Goal: Navigation & Orientation: Find specific page/section

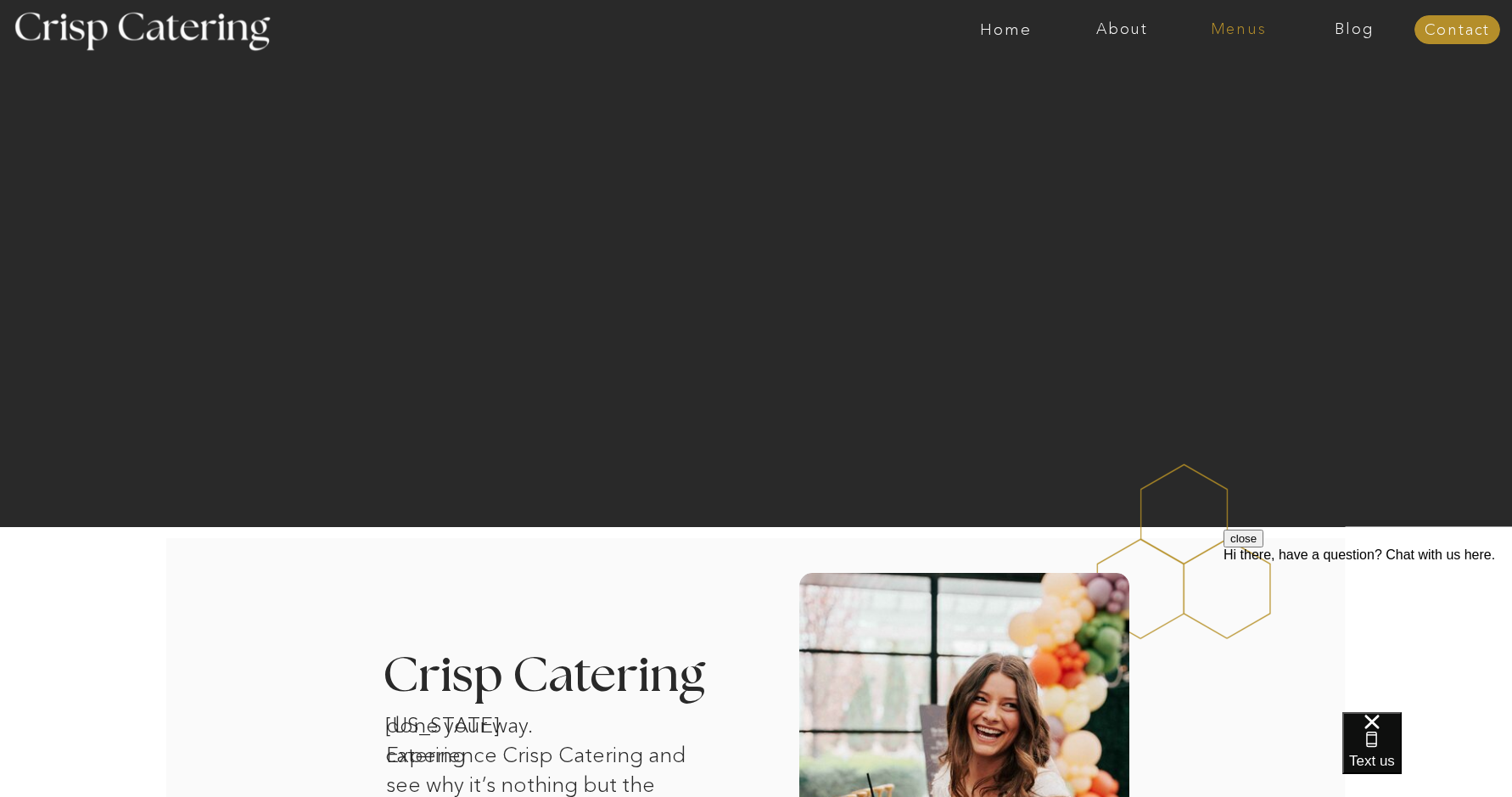
click at [1245, 24] on nav "Menus" at bounding box center [1238, 30] width 116 height 17
click at [1211, 104] on nav "Winter (Sep-Feb)" at bounding box center [1236, 100] width 139 height 16
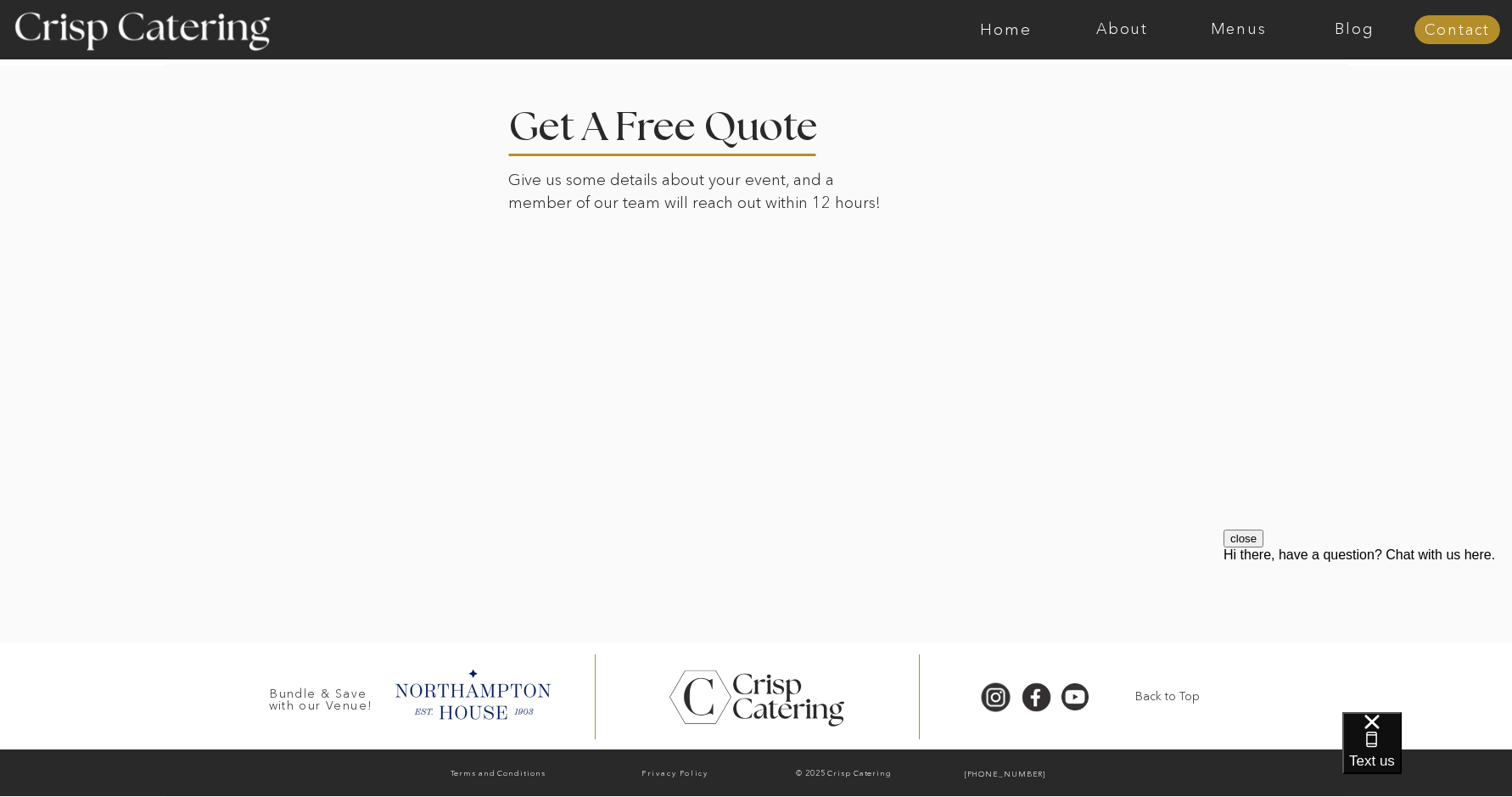
scroll to position [3856, 0]
click at [1228, 34] on nav "Menus" at bounding box center [1238, 30] width 116 height 17
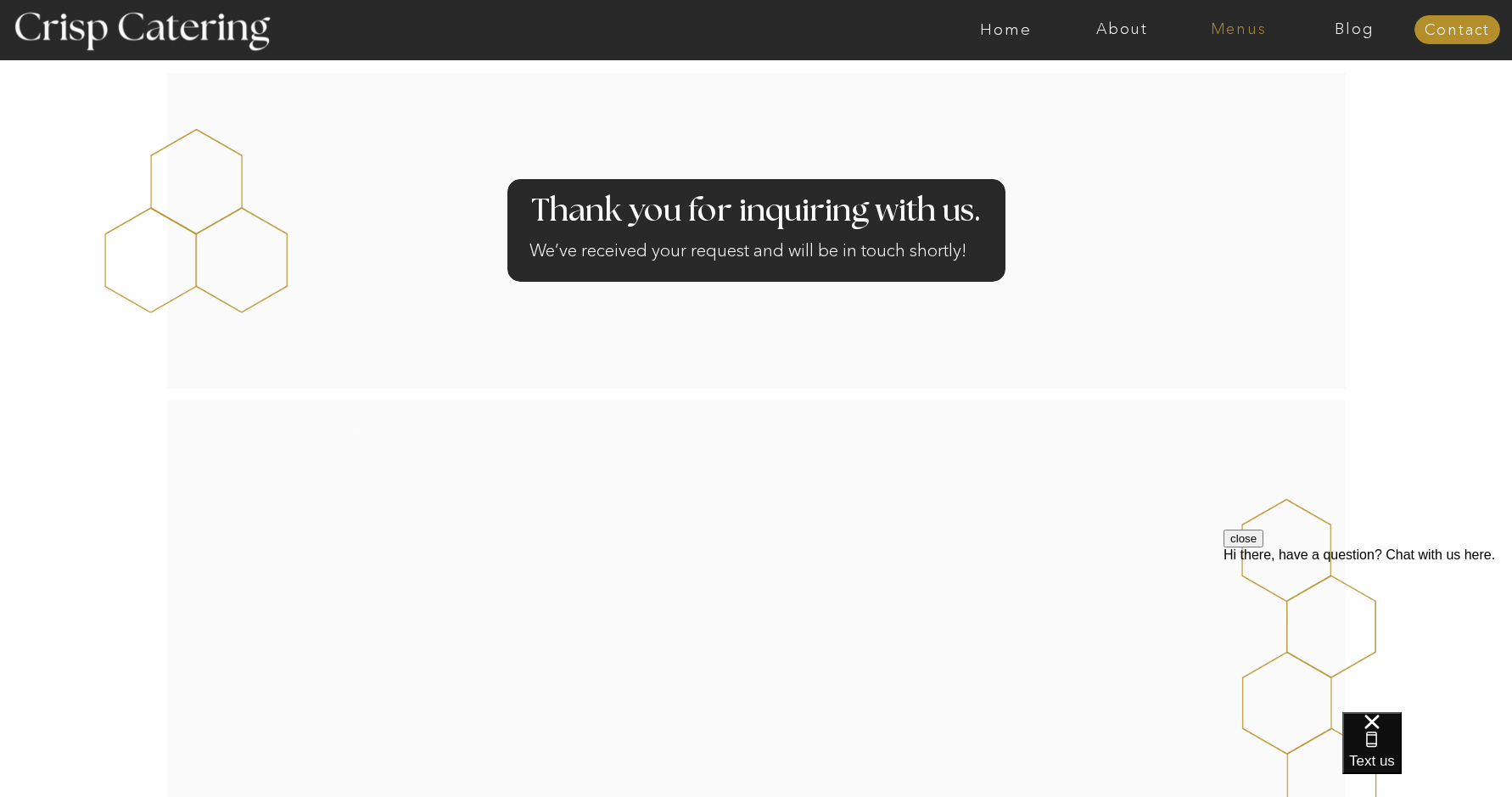
click at [1234, 32] on nav "Menus" at bounding box center [1238, 30] width 116 height 17
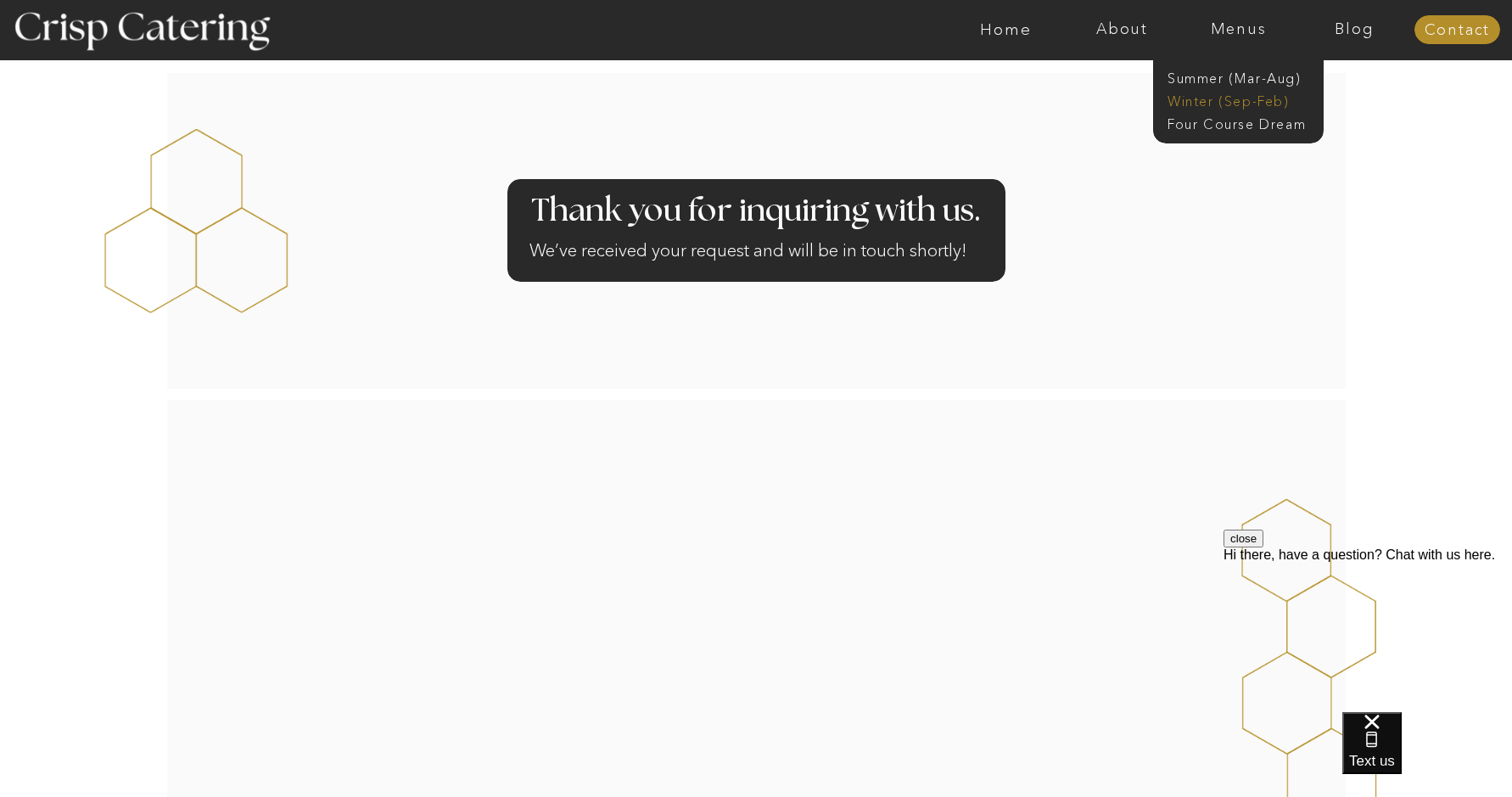
click at [1216, 105] on nav "Winter (Sep-Feb)" at bounding box center [1236, 100] width 139 height 16
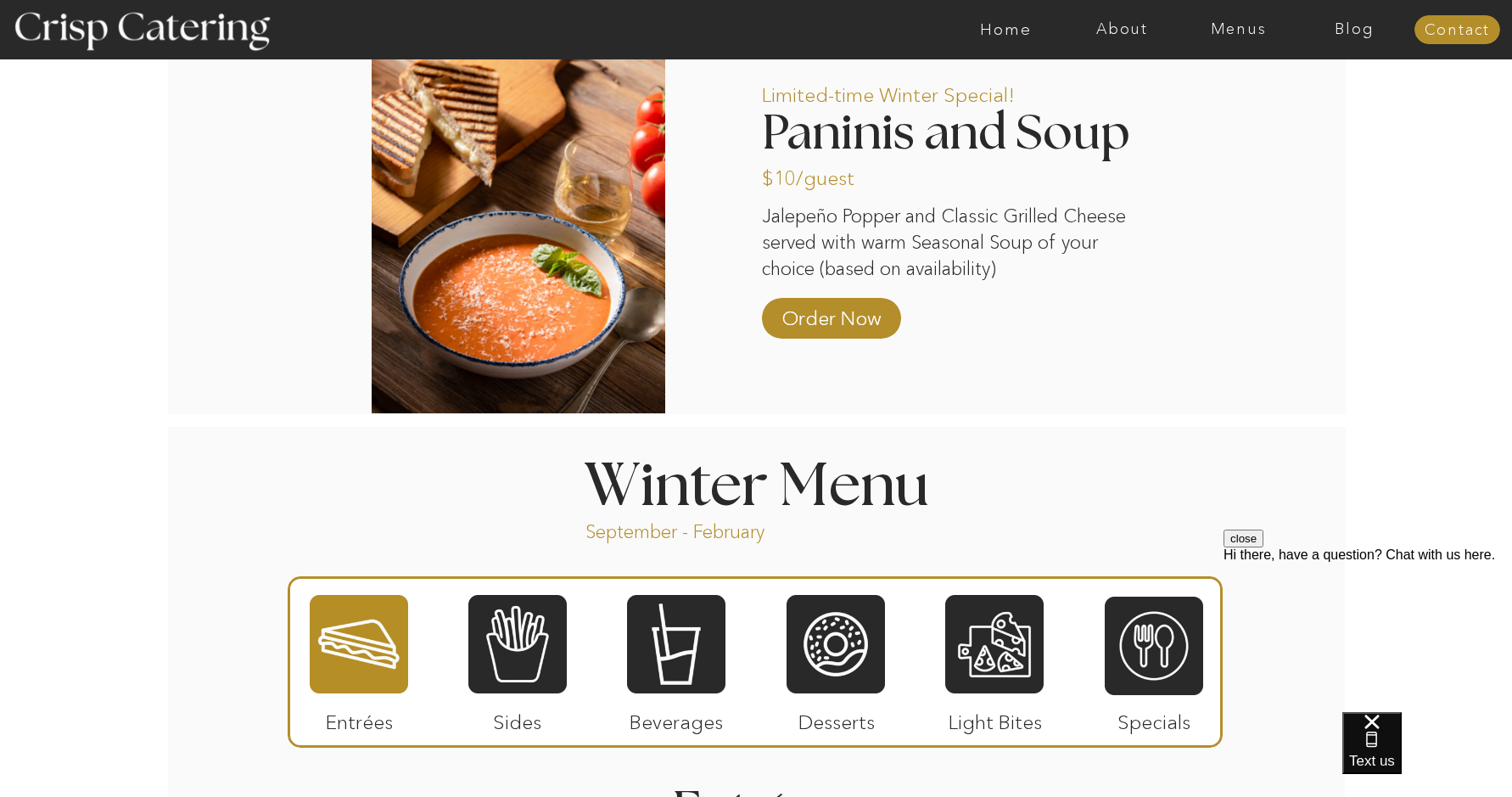
scroll to position [1737, 0]
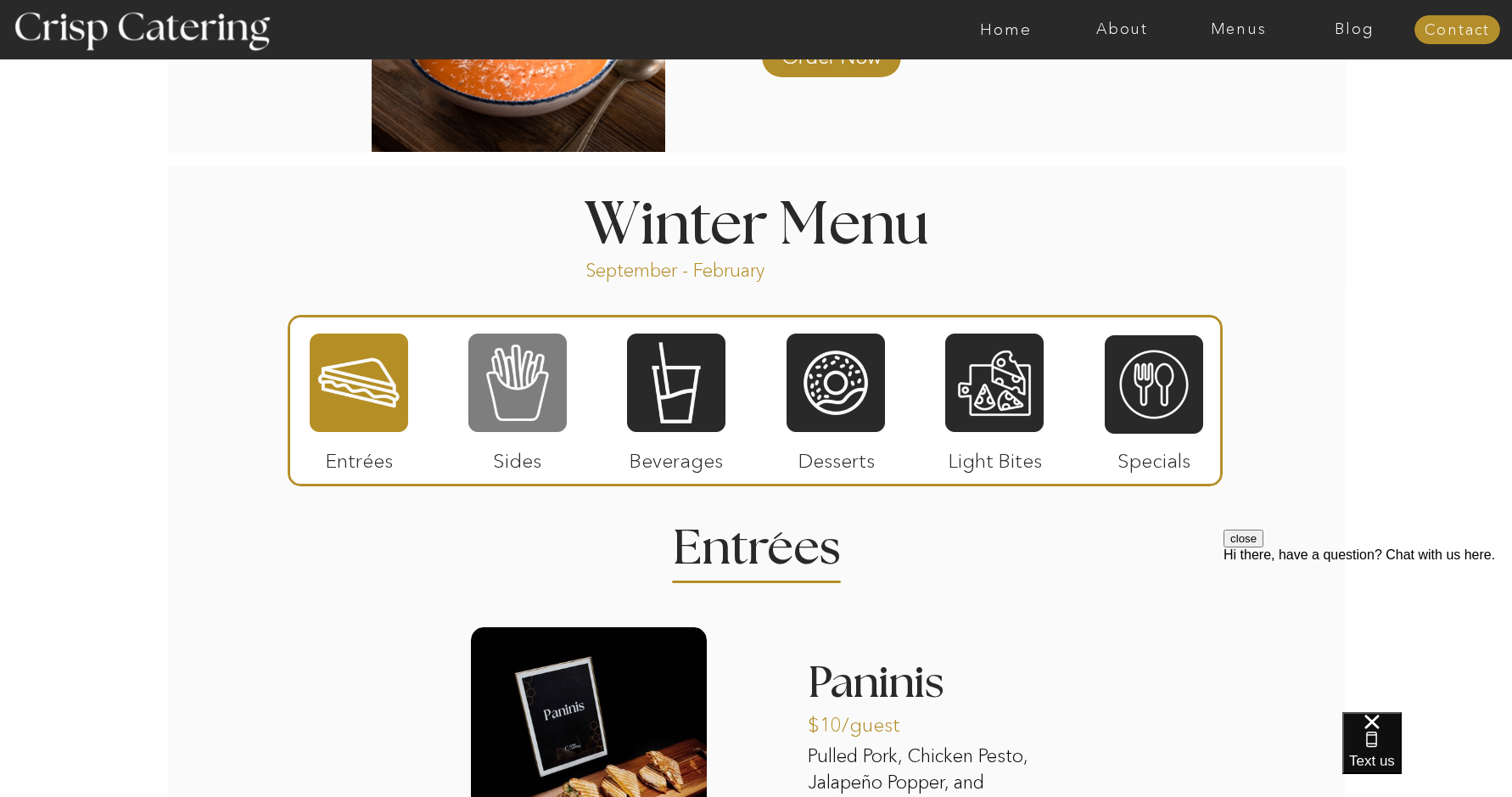
click at [527, 401] on div at bounding box center [517, 382] width 99 height 101
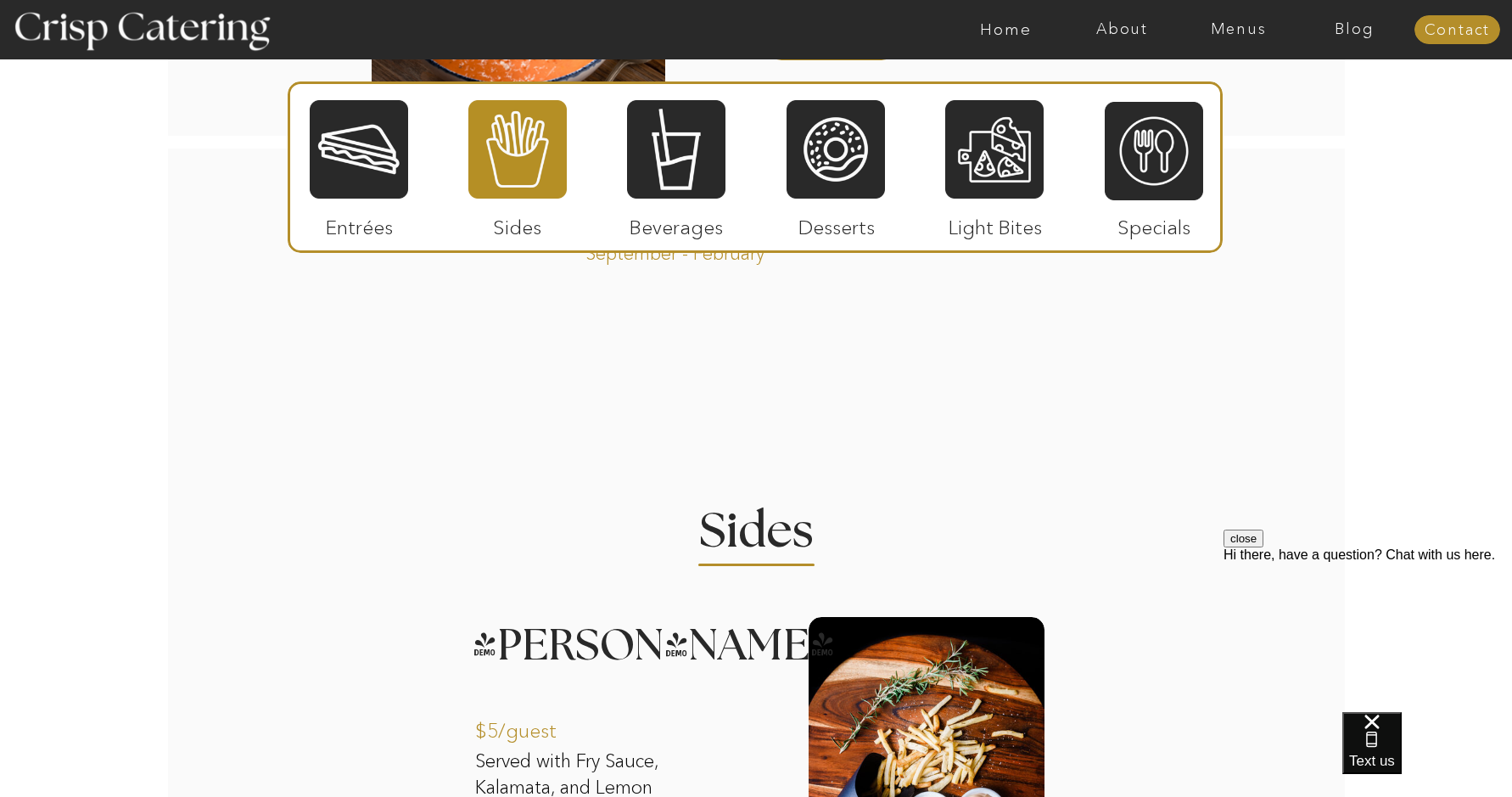
scroll to position [1716, 0]
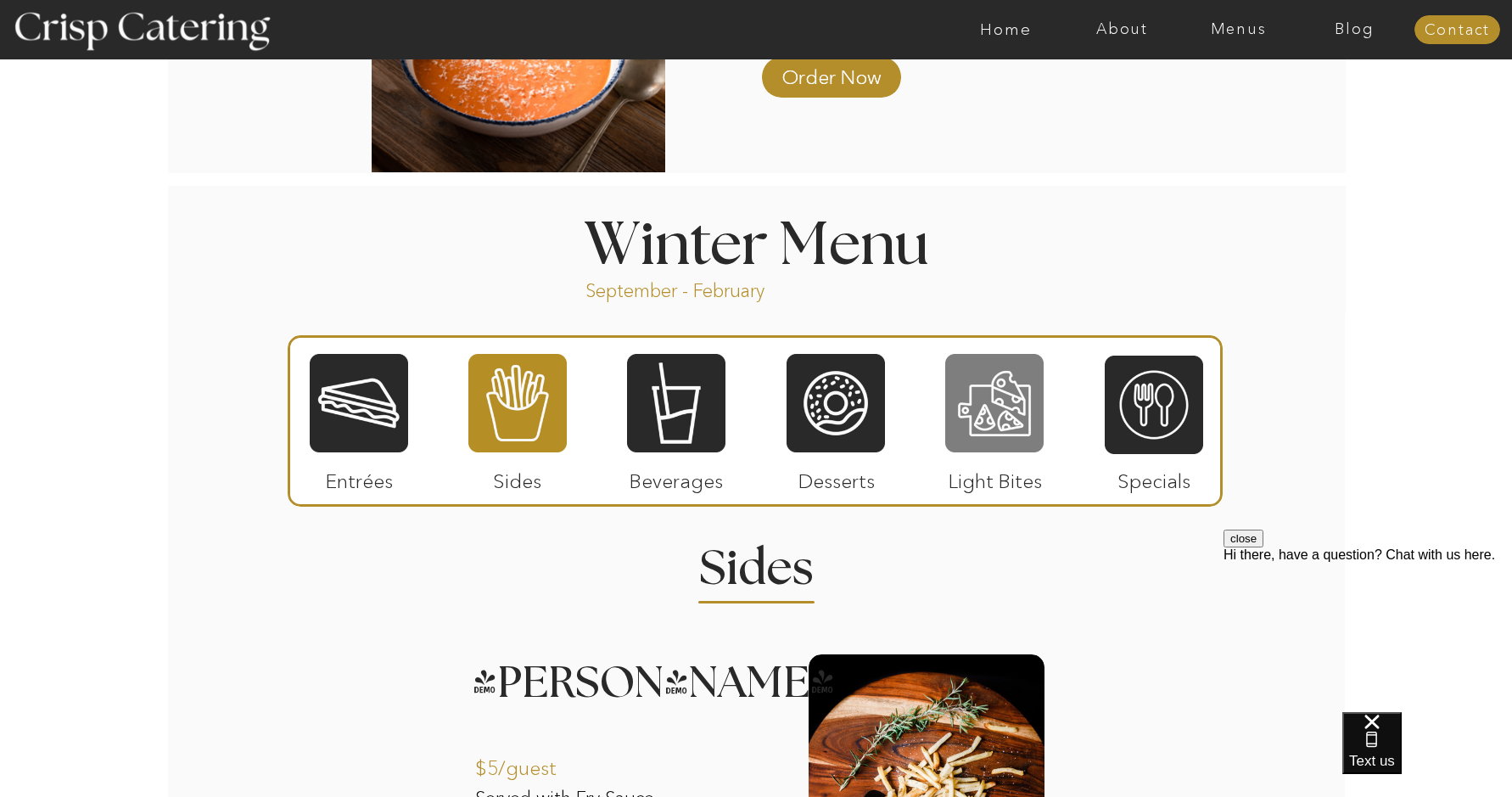
click at [989, 416] on div at bounding box center [995, 402] width 99 height 101
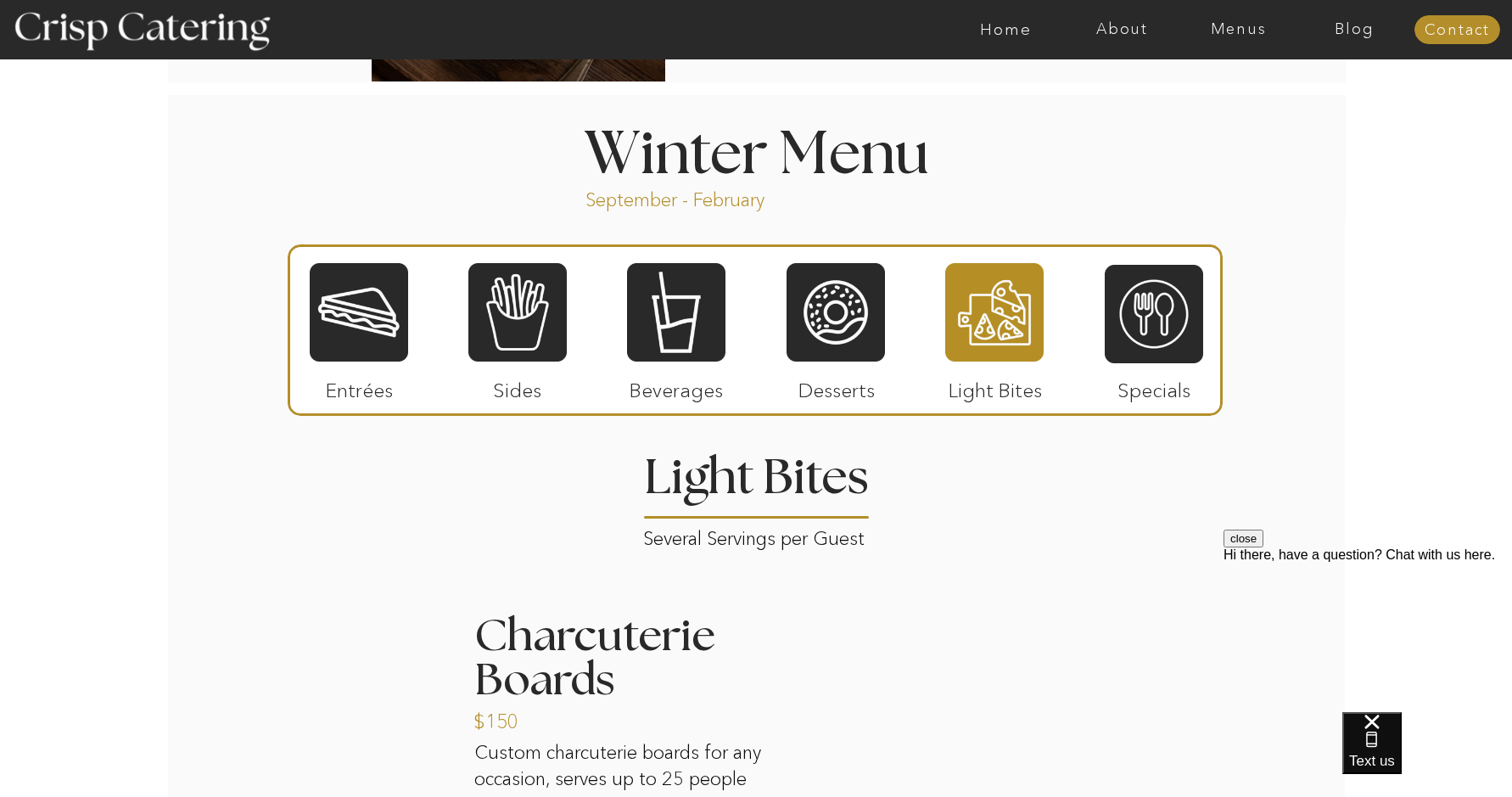
scroll to position [1800, 0]
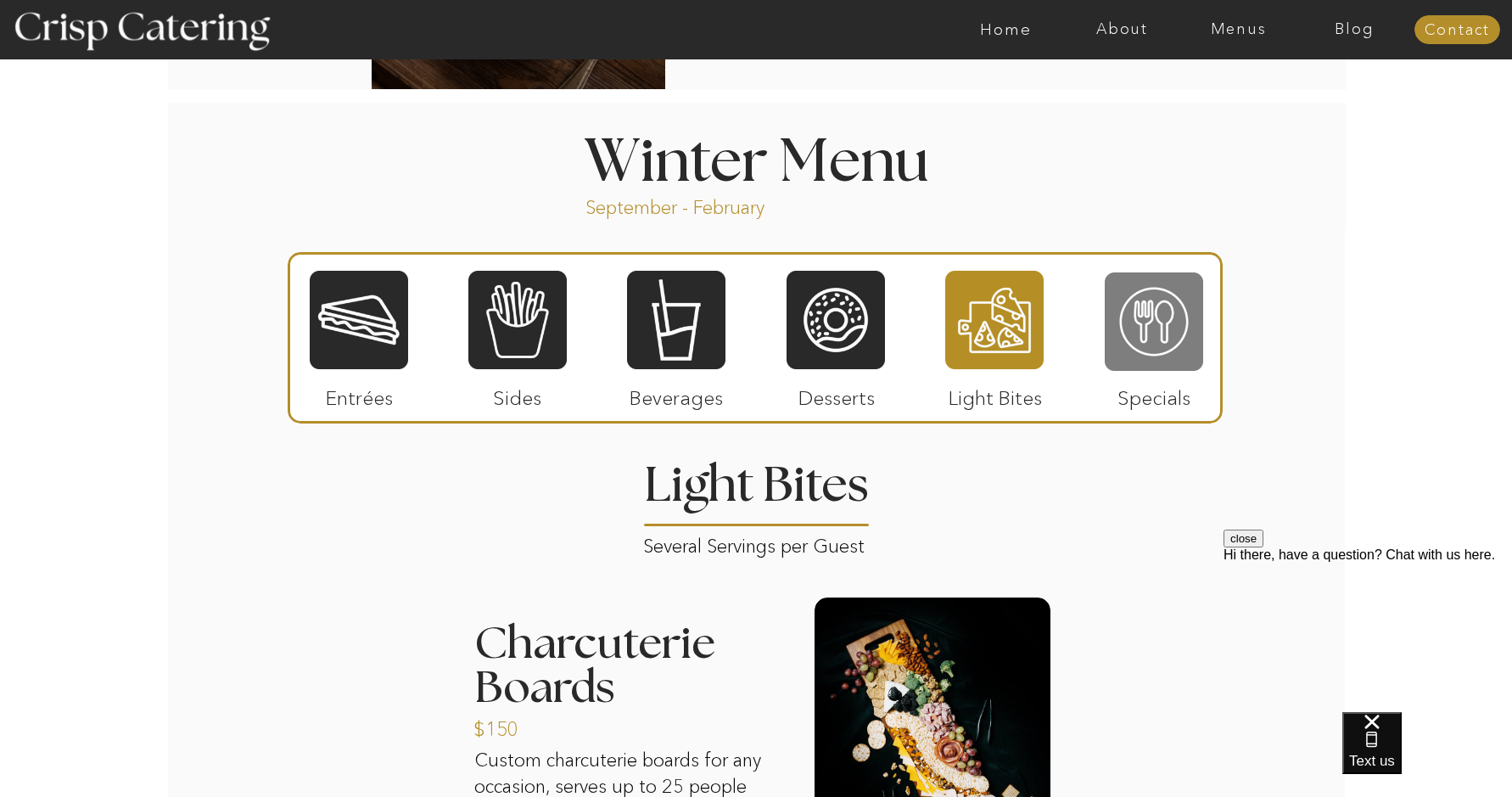
click at [1161, 330] on div at bounding box center [1153, 321] width 99 height 101
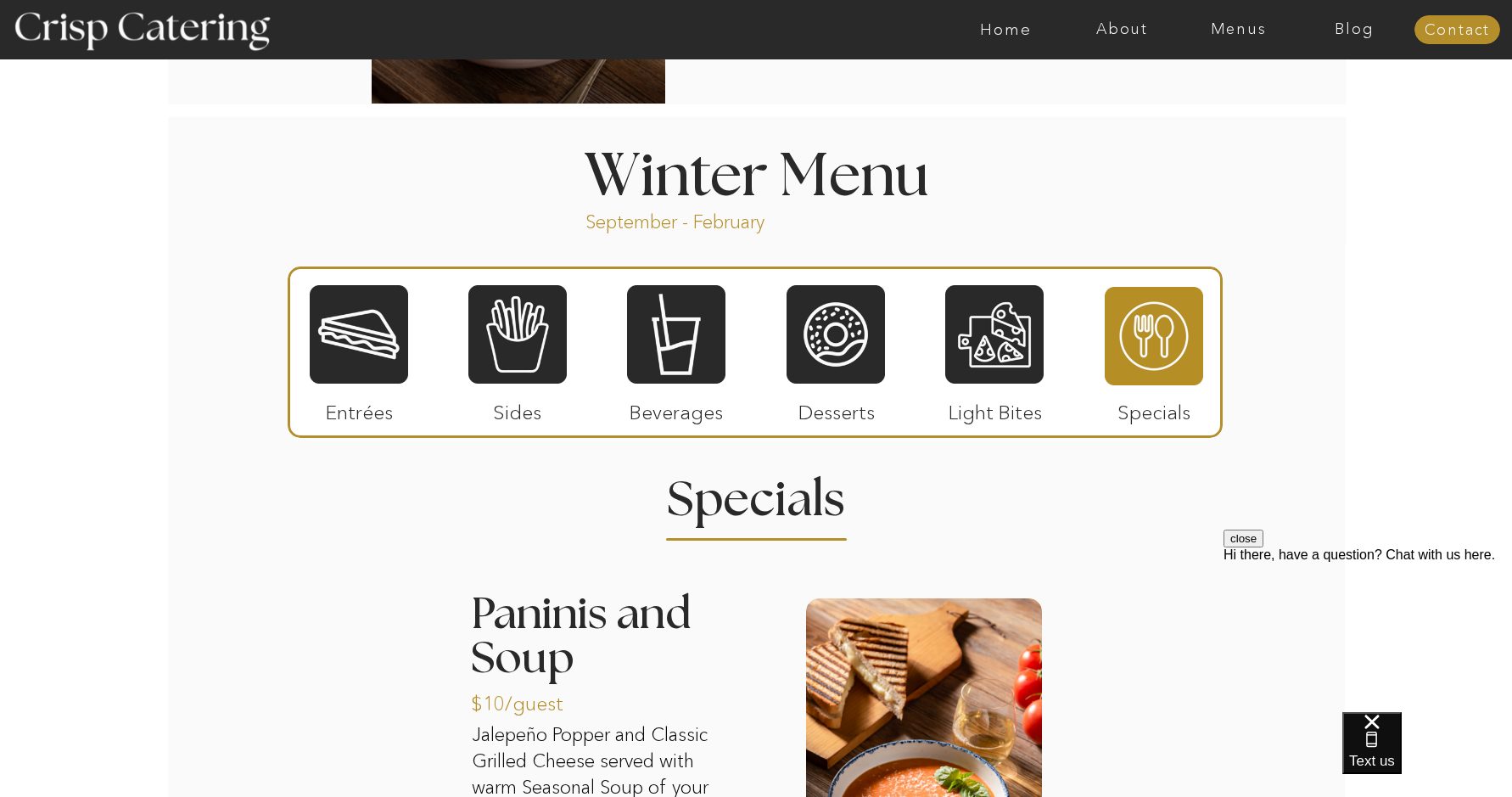
scroll to position [1799, 0]
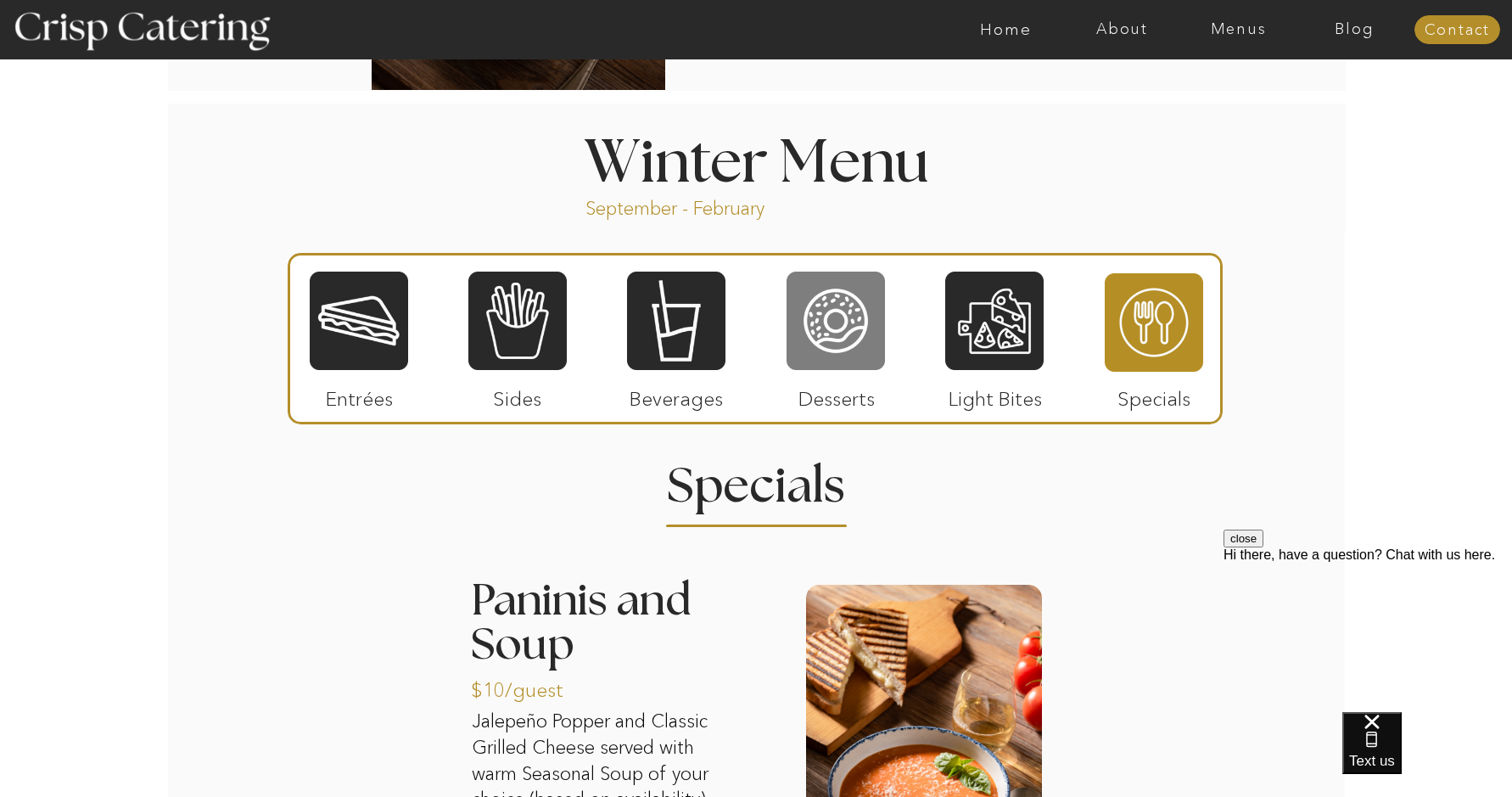
click at [859, 346] on div at bounding box center [835, 320] width 99 height 101
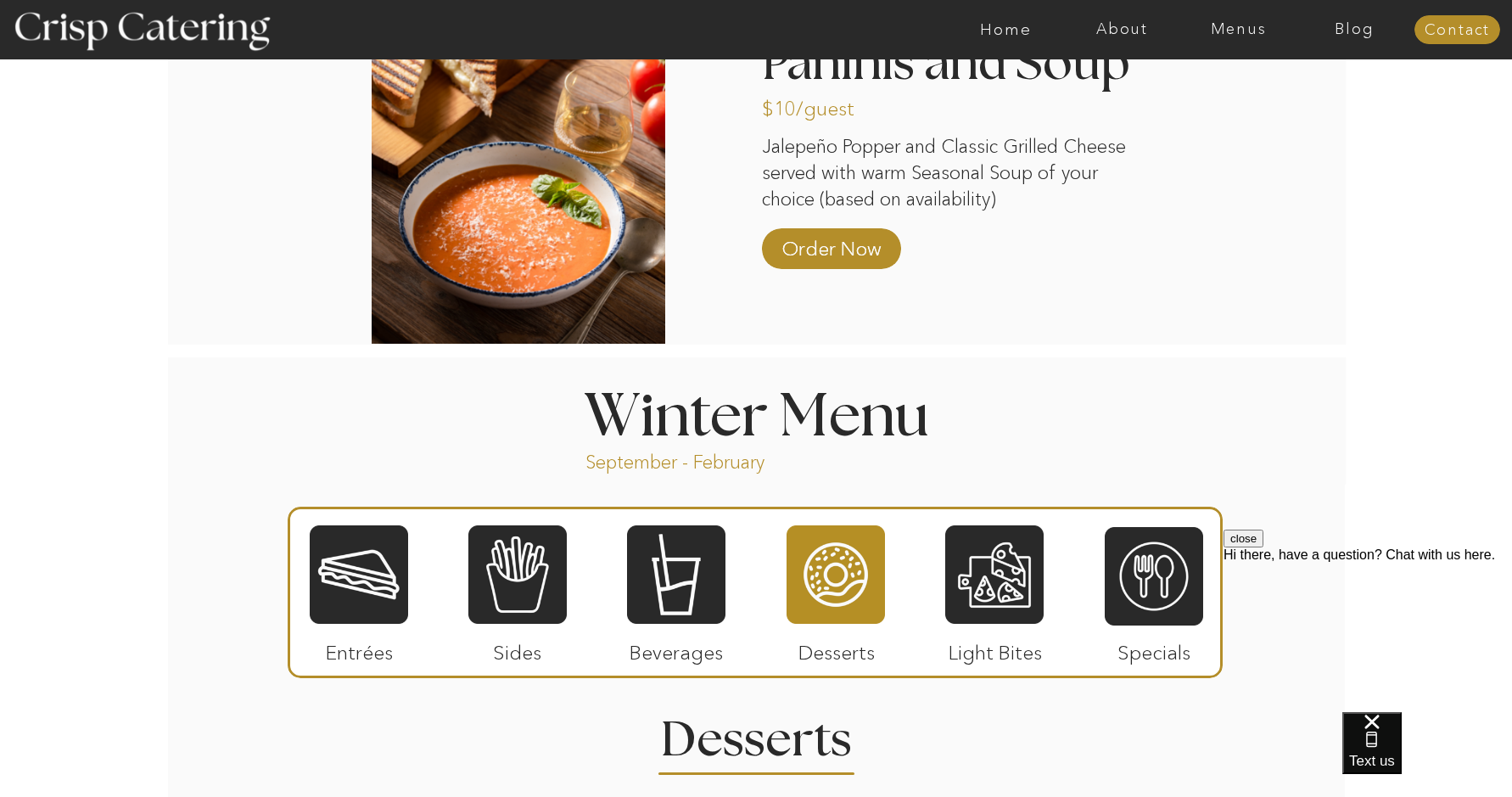
scroll to position [1527, 0]
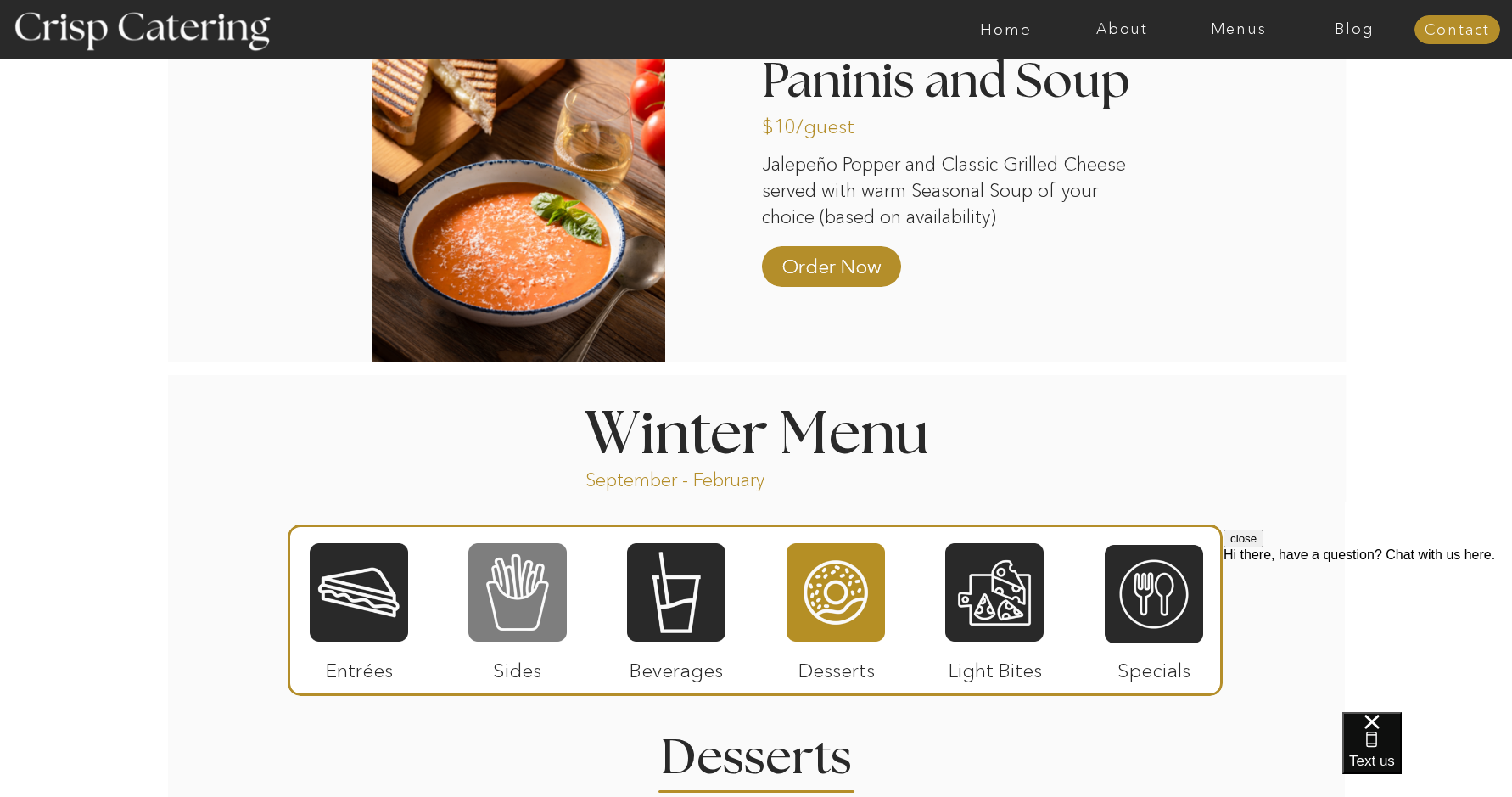
click at [523, 612] on div at bounding box center [517, 592] width 99 height 101
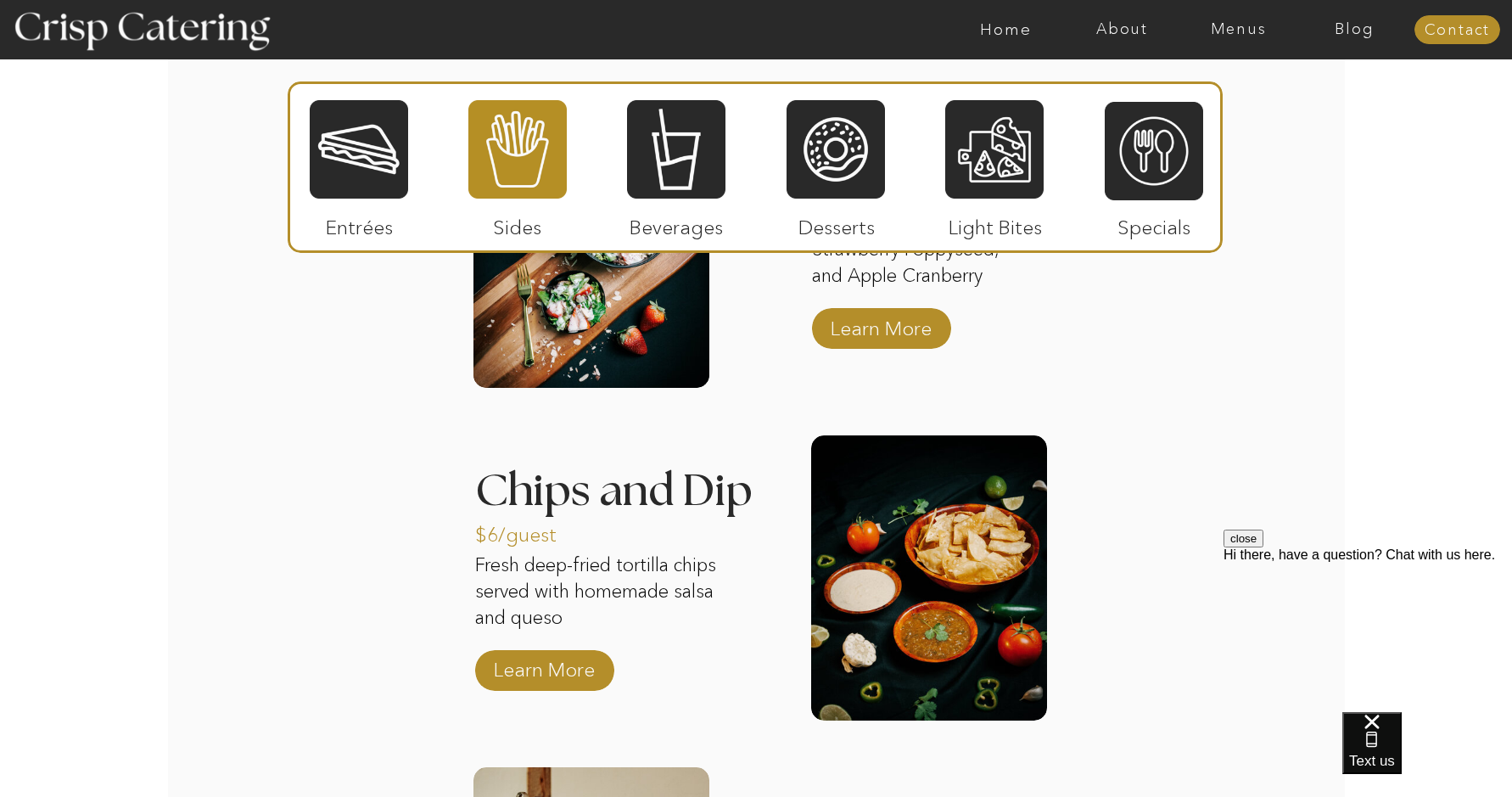
scroll to position [2219, 0]
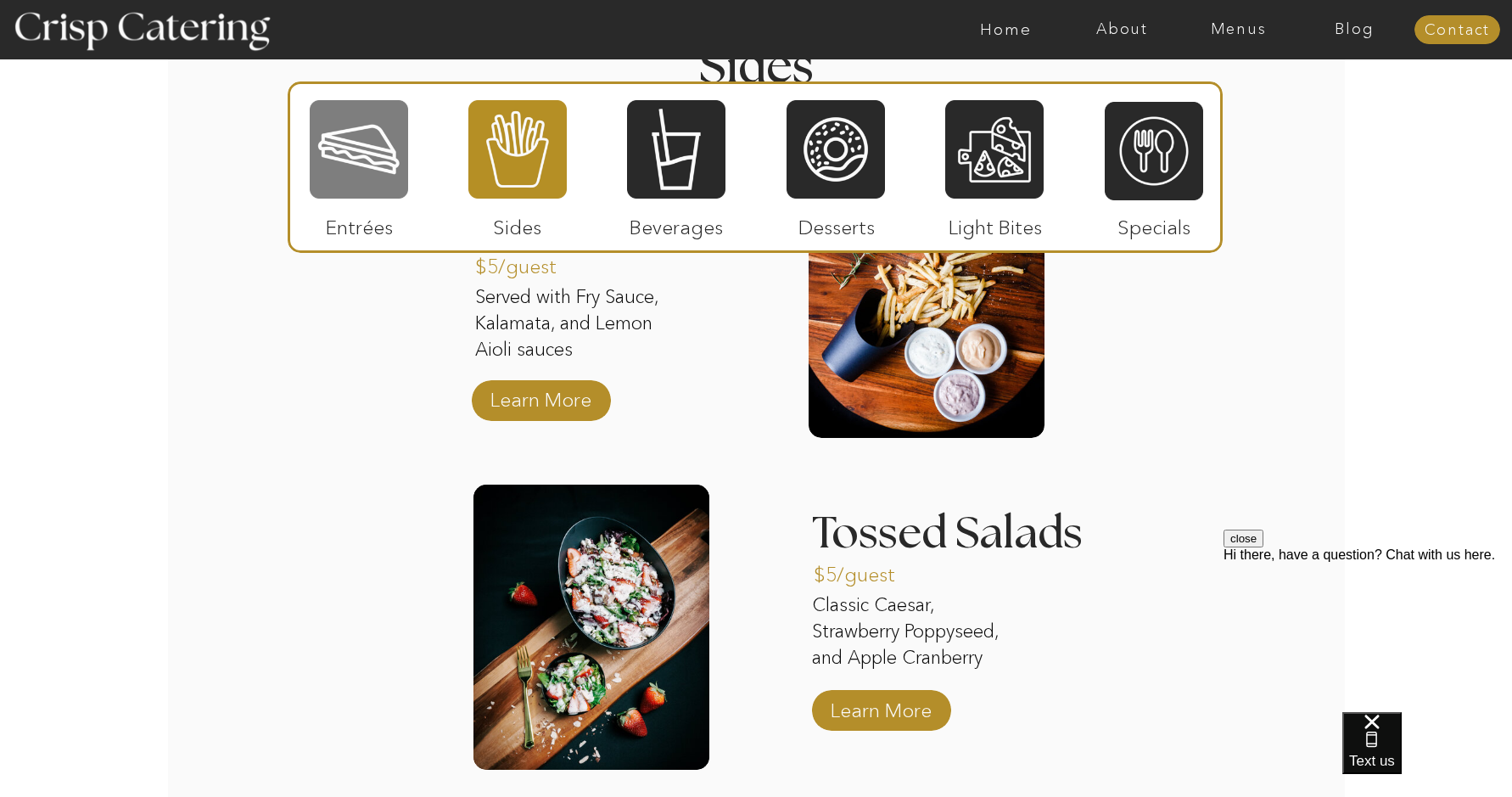
click at [366, 176] on div at bounding box center [359, 149] width 99 height 101
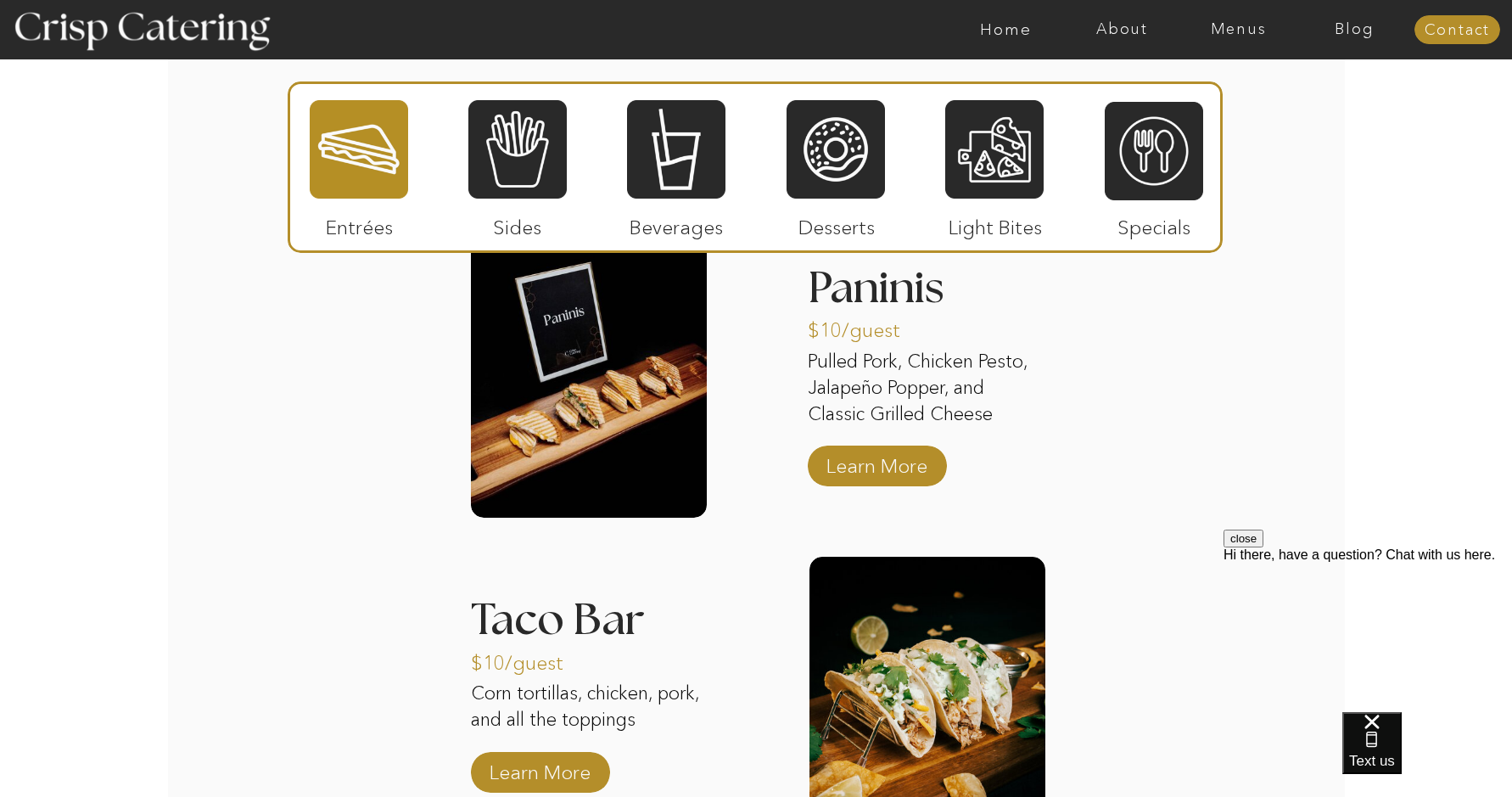
scroll to position [1990, 0]
